Goal: Information Seeking & Learning: Learn about a topic

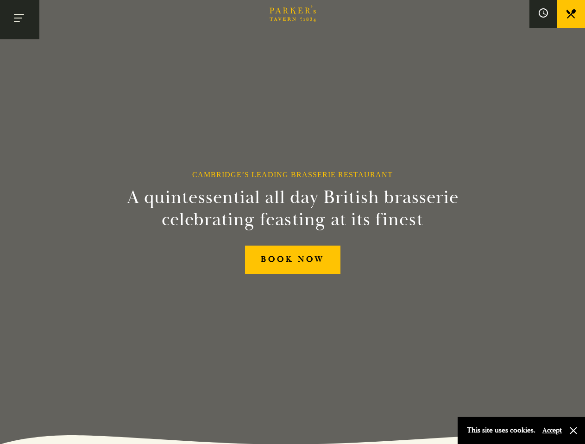
click at [292, 222] on h2 "A quintessential all day British brasserie celebrating feasting at its finest" at bounding box center [292, 209] width 422 height 44
click at [19, 19] on button "Toggle navigation" at bounding box center [19, 19] width 39 height 39
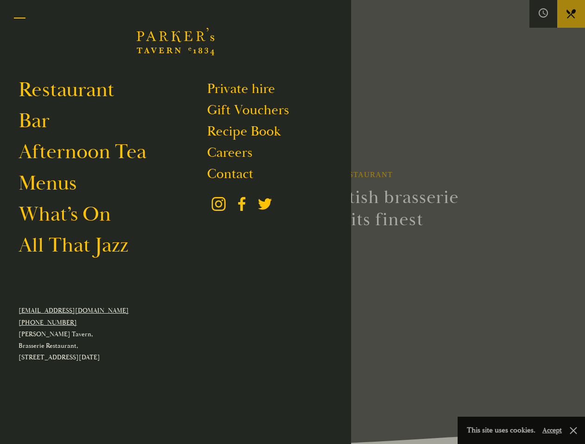
click at [543, 14] on div at bounding box center [292, 222] width 585 height 444
click at [551, 430] on button "Accept" at bounding box center [551, 430] width 19 height 9
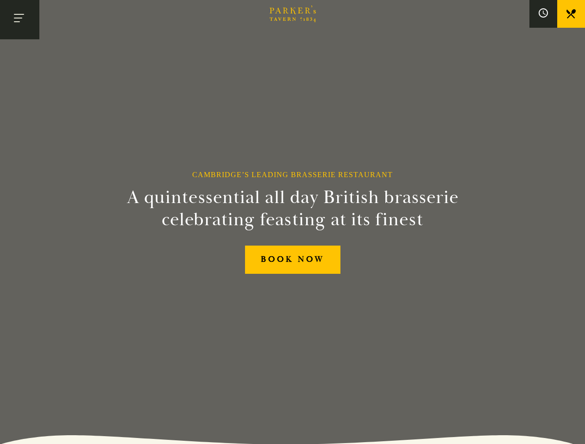
click at [573, 431] on section "Cambridge’s Leading Brasserie Restaurant A quintessential all day British brass…" at bounding box center [292, 222] width 585 height 444
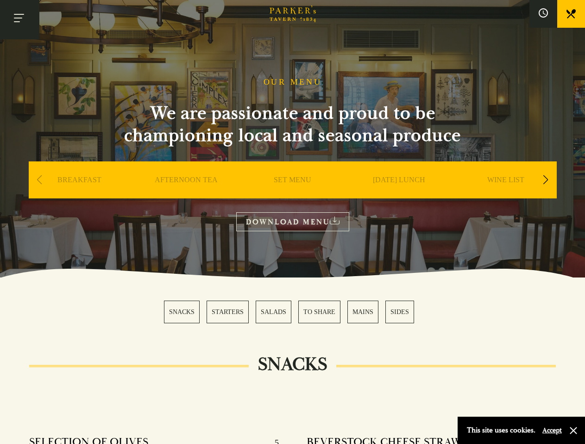
click at [19, 19] on button "Toggle navigation" at bounding box center [19, 19] width 39 height 39
click at [543, 14] on div at bounding box center [292, 222] width 585 height 444
click at [545, 181] on div "Next slide" at bounding box center [545, 180] width 12 height 20
click at [39, 181] on div "Previous slide" at bounding box center [39, 180] width 12 height 20
click at [293, 312] on div "SNACKS STARTERS SALADS TO SHARE MAINS SIDES" at bounding box center [292, 312] width 257 height 23
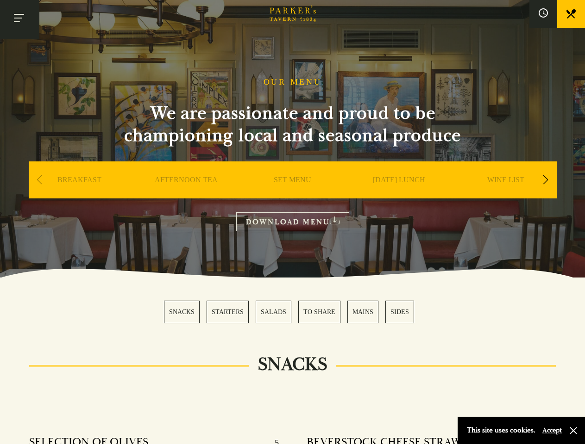
click at [551, 430] on button "Accept" at bounding box center [551, 430] width 19 height 9
